Goal: Transaction & Acquisition: Purchase product/service

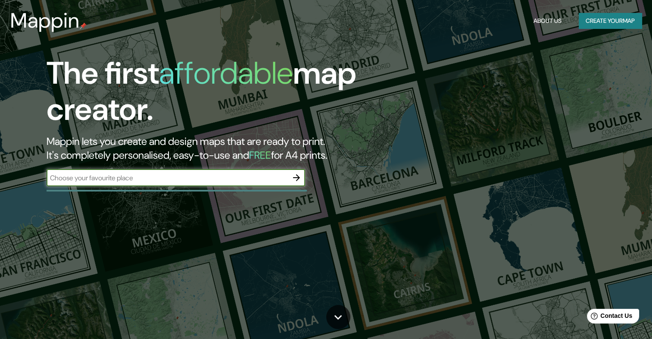
click at [257, 180] on input "text" at bounding box center [167, 178] width 241 height 10
type input "[GEOGRAPHIC_DATA]"
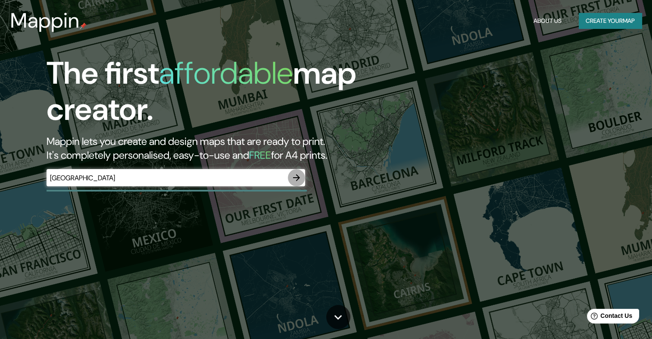
click at [297, 178] on icon "button" at bounding box center [296, 177] width 10 height 10
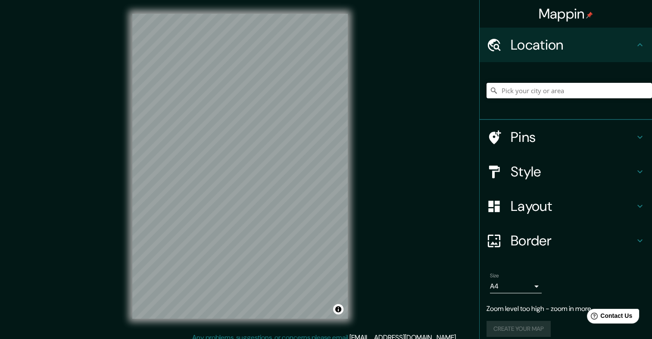
click at [567, 87] on input "Pick your city or area" at bounding box center [568, 91] width 165 height 16
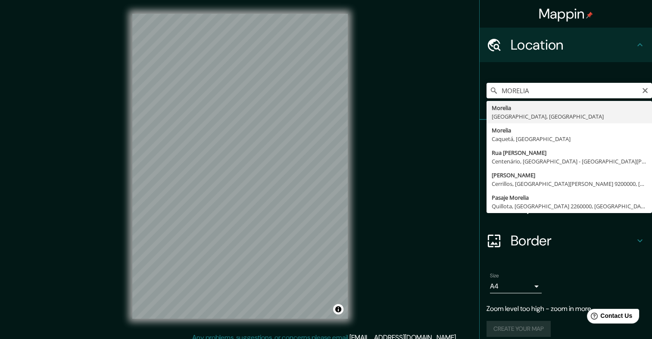
type input "[GEOGRAPHIC_DATA], [GEOGRAPHIC_DATA], [GEOGRAPHIC_DATA]"
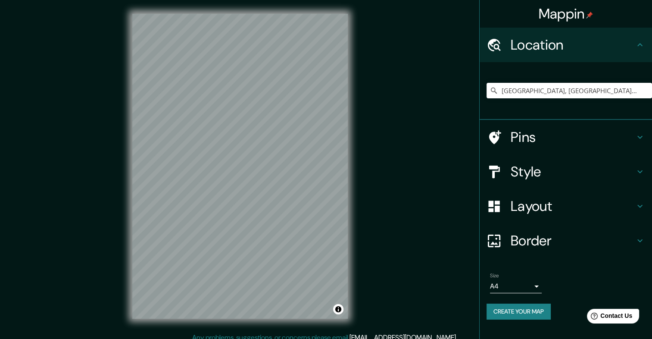
click at [532, 165] on h4 "Style" at bounding box center [572, 171] width 124 height 17
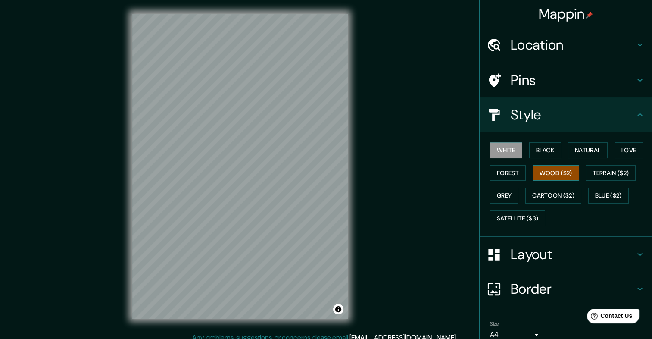
click at [557, 171] on button "Wood ($2)" at bounding box center [555, 173] width 47 height 16
click at [185, 338] on html "Mappin Location [GEOGRAPHIC_DATA], [GEOGRAPHIC_DATA], [GEOGRAPHIC_DATA] Pins St…" at bounding box center [326, 169] width 652 height 339
click at [208, 335] on div "Mappin Location [GEOGRAPHIC_DATA], [GEOGRAPHIC_DATA], [GEOGRAPHIC_DATA] Pins St…" at bounding box center [326, 173] width 652 height 346
click at [103, 187] on div "Mappin Location [GEOGRAPHIC_DATA], [GEOGRAPHIC_DATA], [GEOGRAPHIC_DATA] Pins St…" at bounding box center [326, 173] width 652 height 346
click at [386, 186] on div "Mappin Location [GEOGRAPHIC_DATA], [GEOGRAPHIC_DATA], [GEOGRAPHIC_DATA] Pins St…" at bounding box center [326, 173] width 652 height 346
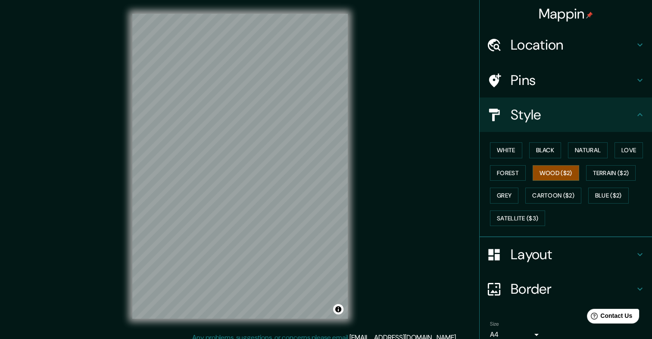
click at [423, 170] on div "Mappin Location [GEOGRAPHIC_DATA], [GEOGRAPHIC_DATA], [GEOGRAPHIC_DATA] Pins St…" at bounding box center [326, 173] width 652 height 346
click at [527, 246] on h4 "Layout" at bounding box center [572, 254] width 124 height 17
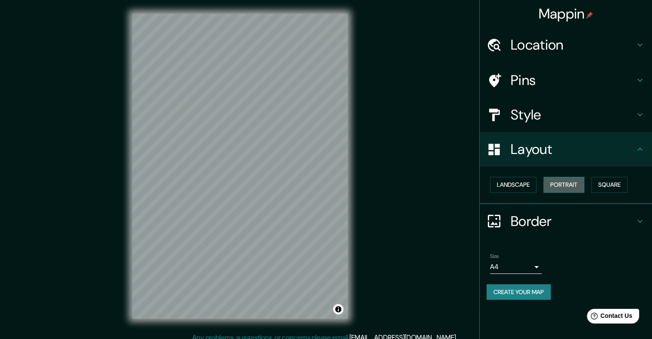
click at [576, 185] on button "Portrait" at bounding box center [563, 185] width 41 height 16
click at [520, 190] on button "Landscape" at bounding box center [513, 185] width 47 height 16
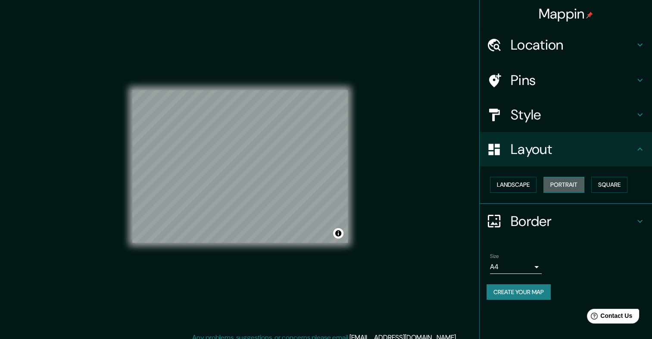
click at [560, 177] on button "Portrait" at bounding box center [563, 185] width 41 height 16
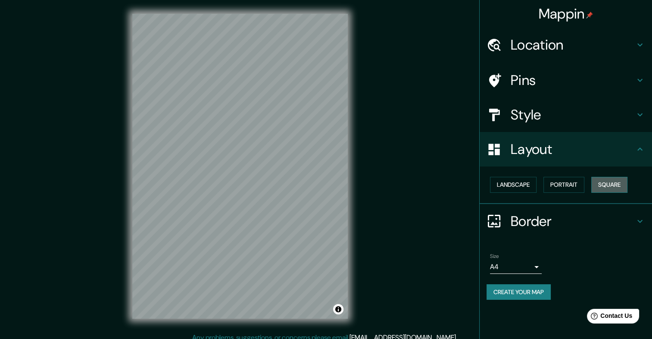
click at [623, 187] on button "Square" at bounding box center [609, 185] width 36 height 16
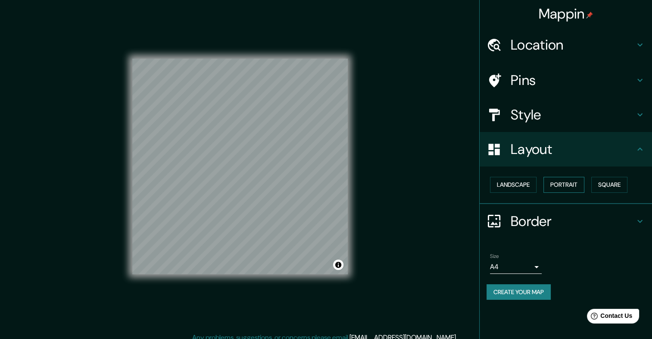
drag, startPoint x: 581, startPoint y: 185, endPoint x: 578, endPoint y: 181, distance: 5.3
click at [580, 184] on button "Portrait" at bounding box center [563, 185] width 41 height 16
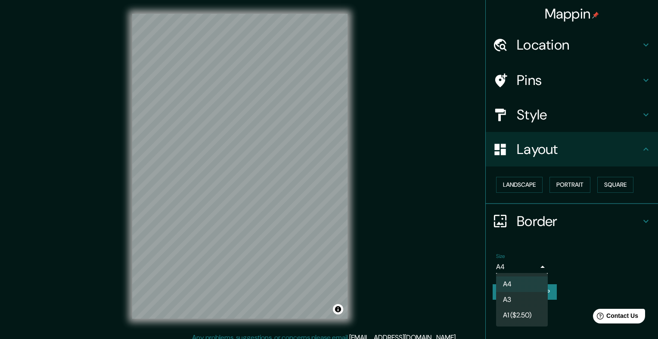
click at [538, 263] on body "Mappin Location [GEOGRAPHIC_DATA], [GEOGRAPHIC_DATA], [GEOGRAPHIC_DATA] Pins St…" at bounding box center [329, 169] width 658 height 339
click at [523, 294] on li "A3" at bounding box center [522, 300] width 52 height 16
click at [525, 264] on body "Mappin Location [GEOGRAPHIC_DATA], [GEOGRAPHIC_DATA], [GEOGRAPHIC_DATA] Pins St…" at bounding box center [329, 169] width 658 height 339
click at [525, 280] on li "A4" at bounding box center [522, 284] width 52 height 16
type input "single"
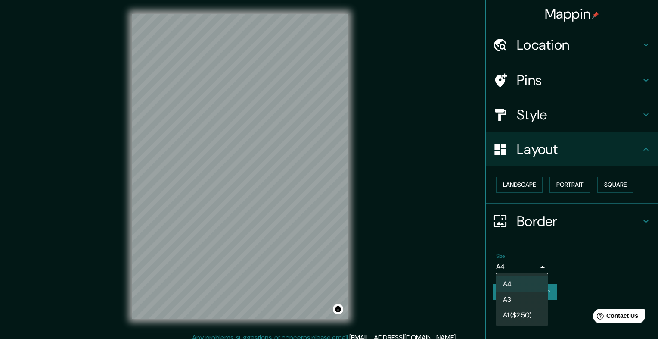
click at [525, 261] on body "Mappin Location [GEOGRAPHIC_DATA], [GEOGRAPHIC_DATA], [GEOGRAPHIC_DATA] Pins St…" at bounding box center [329, 169] width 658 height 339
click at [579, 264] on div at bounding box center [329, 169] width 658 height 339
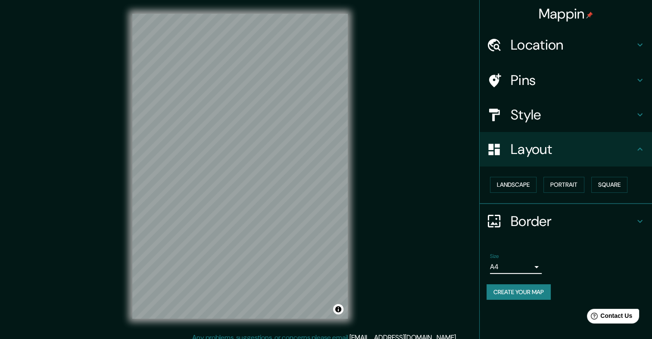
click at [534, 292] on button "Create your map" at bounding box center [518, 292] width 64 height 16
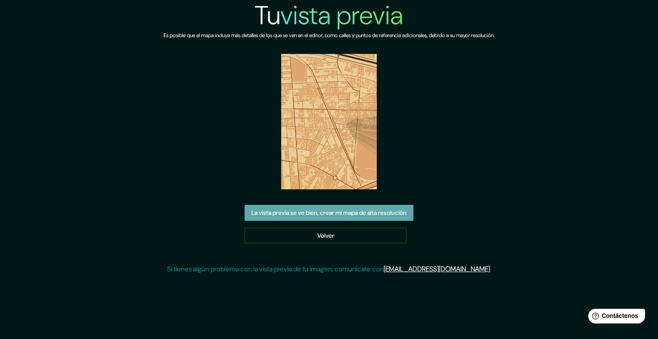
click at [350, 216] on font "La vista previa se ve bien, crear mi mapa de alta resolución" at bounding box center [329, 212] width 155 height 11
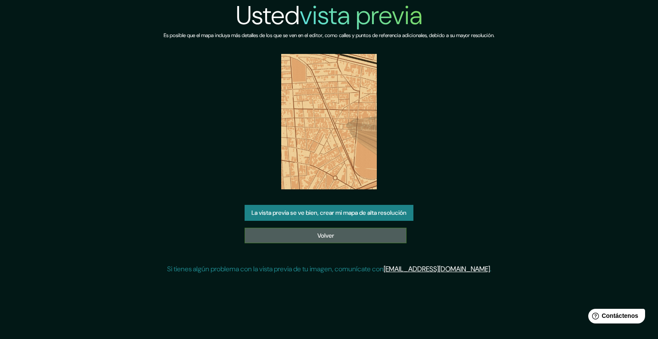
click at [385, 236] on link "Volver" at bounding box center [326, 235] width 162 height 16
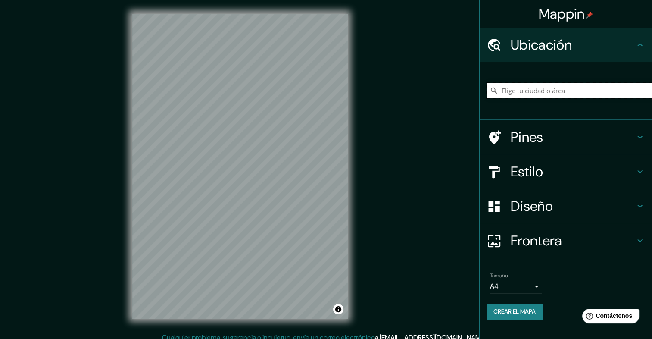
click at [588, 87] on input "Elige tu ciudad o área" at bounding box center [568, 91] width 165 height 16
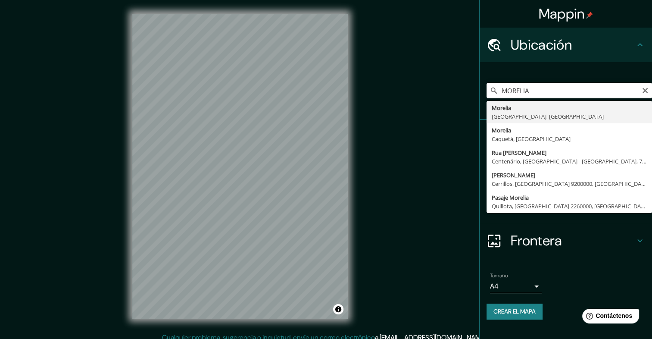
type input "[GEOGRAPHIC_DATA], [GEOGRAPHIC_DATA], [GEOGRAPHIC_DATA]"
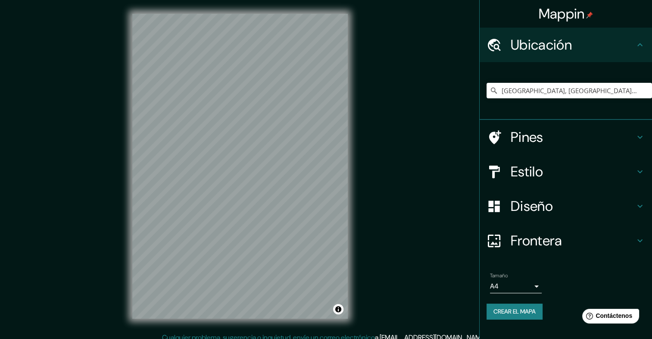
drag, startPoint x: 552, startPoint y: 204, endPoint x: 551, endPoint y: 197, distance: 7.1
click at [552, 202] on h4 "Diseño" at bounding box center [572, 205] width 124 height 17
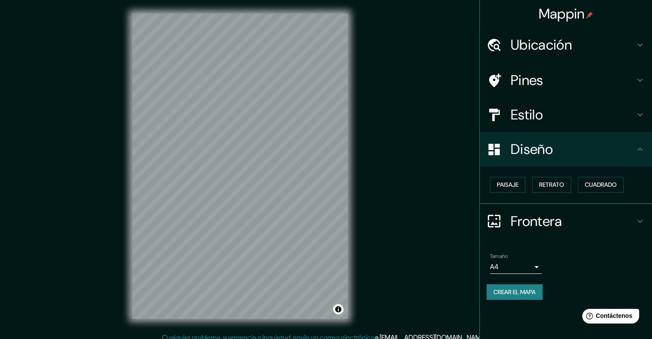
click at [557, 115] on h4 "Estilo" at bounding box center [572, 114] width 124 height 17
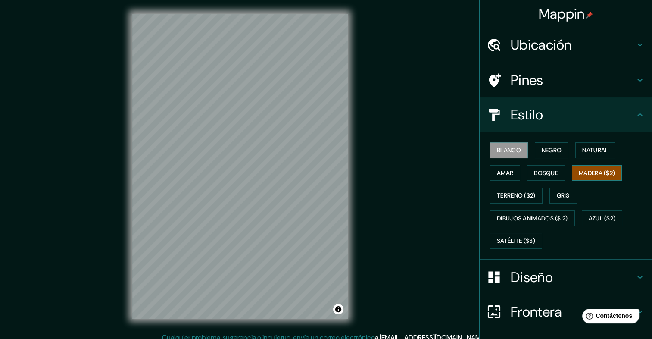
click at [579, 174] on font "Madera ($2)" at bounding box center [597, 173] width 36 height 11
click at [378, 215] on div "Mappin Ubicación Morelia, Michoacán, México Pines Estilo Blanco Negro Natural A…" at bounding box center [326, 173] width 652 height 346
click at [359, 274] on div "© Mapbox © OpenStreetMap Improve this map" at bounding box center [239, 166] width 243 height 332
click at [383, 184] on div "Mappin Ubicación Morelia, Michoacán, México Pines Estilo Blanco Negro Natural A…" at bounding box center [326, 173] width 652 height 346
click at [513, 233] on button "Satélite ($3)" at bounding box center [516, 241] width 52 height 16
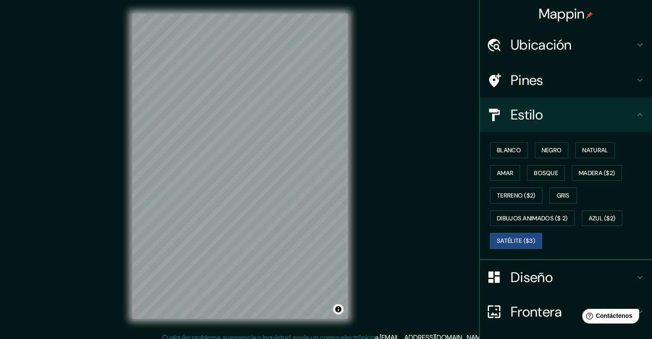
click at [92, 227] on div "Mappin Ubicación Morelia, Michoacán, México Pines Estilo Blanco Negro Natural A…" at bounding box center [326, 173] width 652 height 346
click at [71, 293] on div "Mappin Ubicación Morelia, Michoacán, México Pines Estilo Blanco Negro Natural A…" at bounding box center [326, 173] width 652 height 346
click at [102, 224] on div "Mappin Ubicación Morelia, Michoacán, México Pines Estilo Blanco Negro Natural A…" at bounding box center [326, 173] width 652 height 346
click at [557, 173] on button "Bosque" at bounding box center [546, 173] width 38 height 16
click at [591, 170] on font "Madera ($2)" at bounding box center [597, 173] width 36 height 11
